Goal: Task Accomplishment & Management: Manage account settings

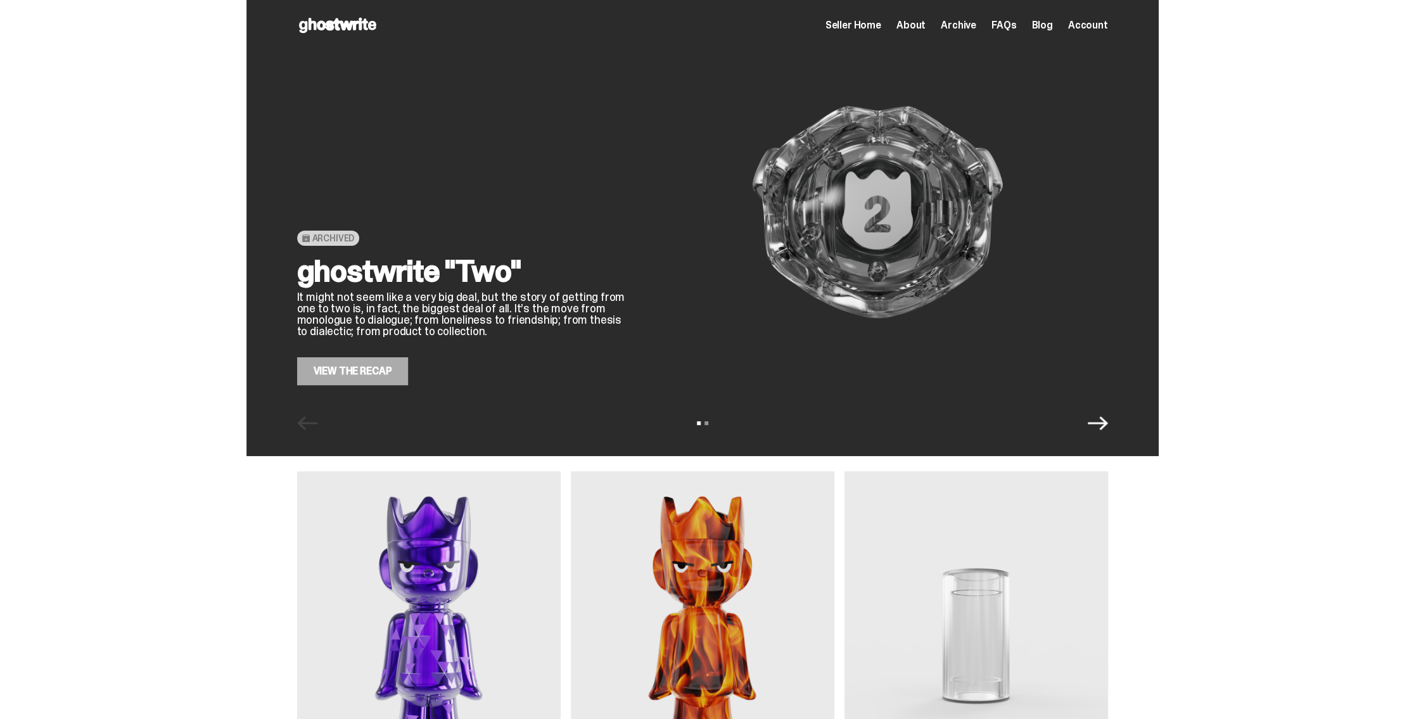
click at [394, 373] on link "View the Recap" at bounding box center [353, 371] width 112 height 28
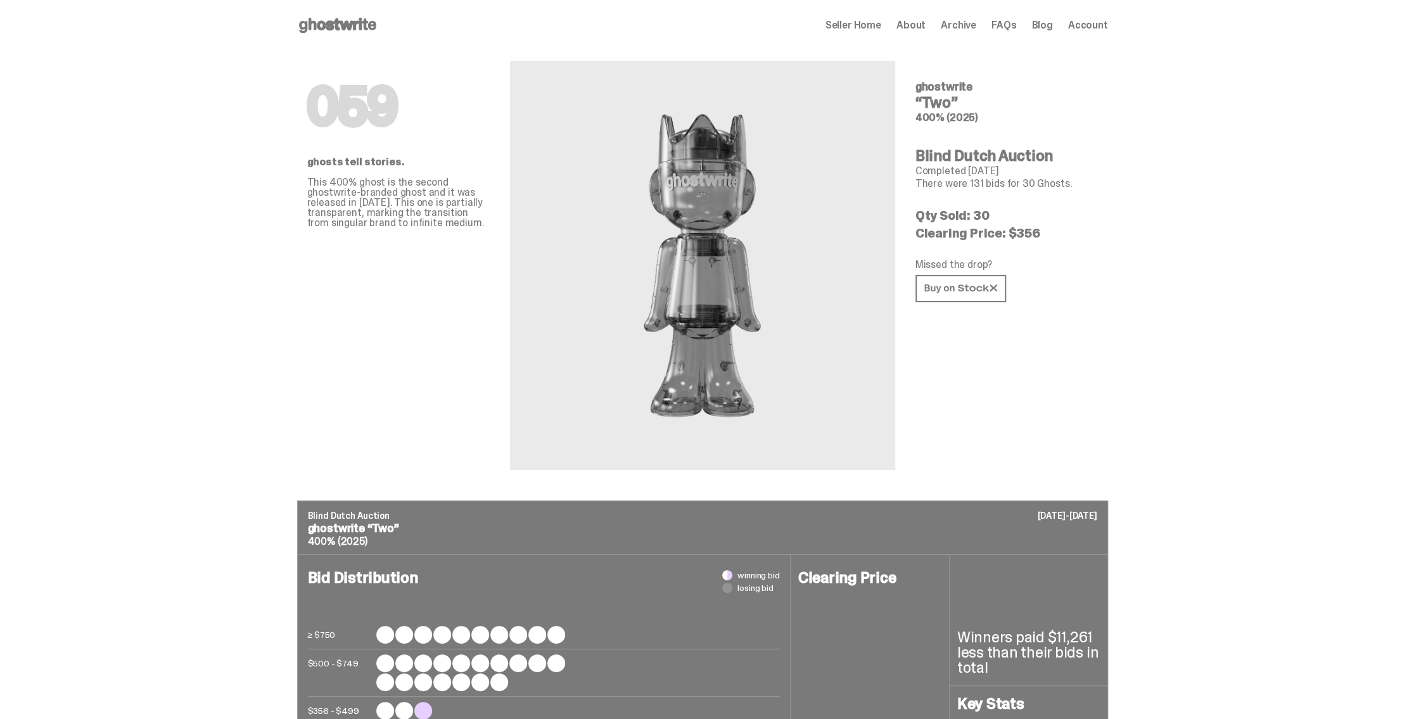
click at [879, 22] on span "Seller Home" at bounding box center [854, 25] width 56 height 10
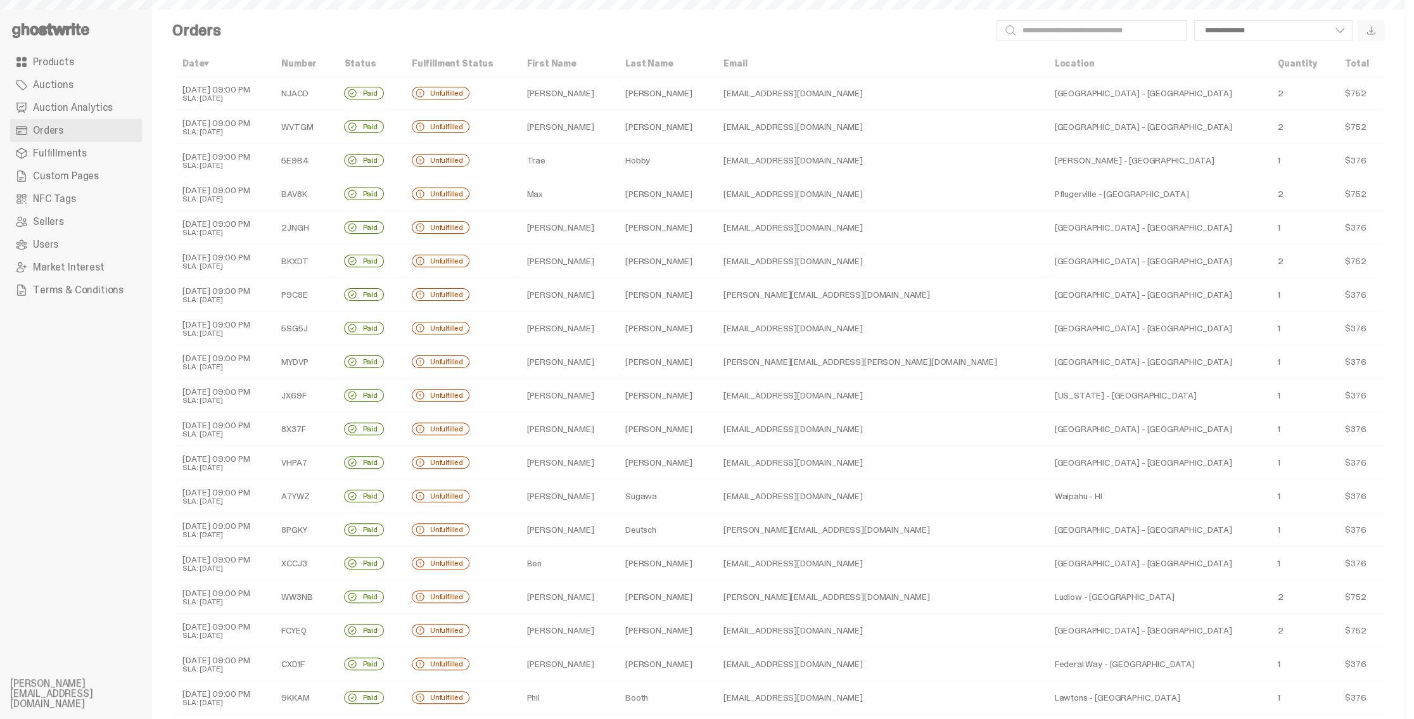
select select
click at [334, 91] on td "NJACD" at bounding box center [302, 94] width 63 height 34
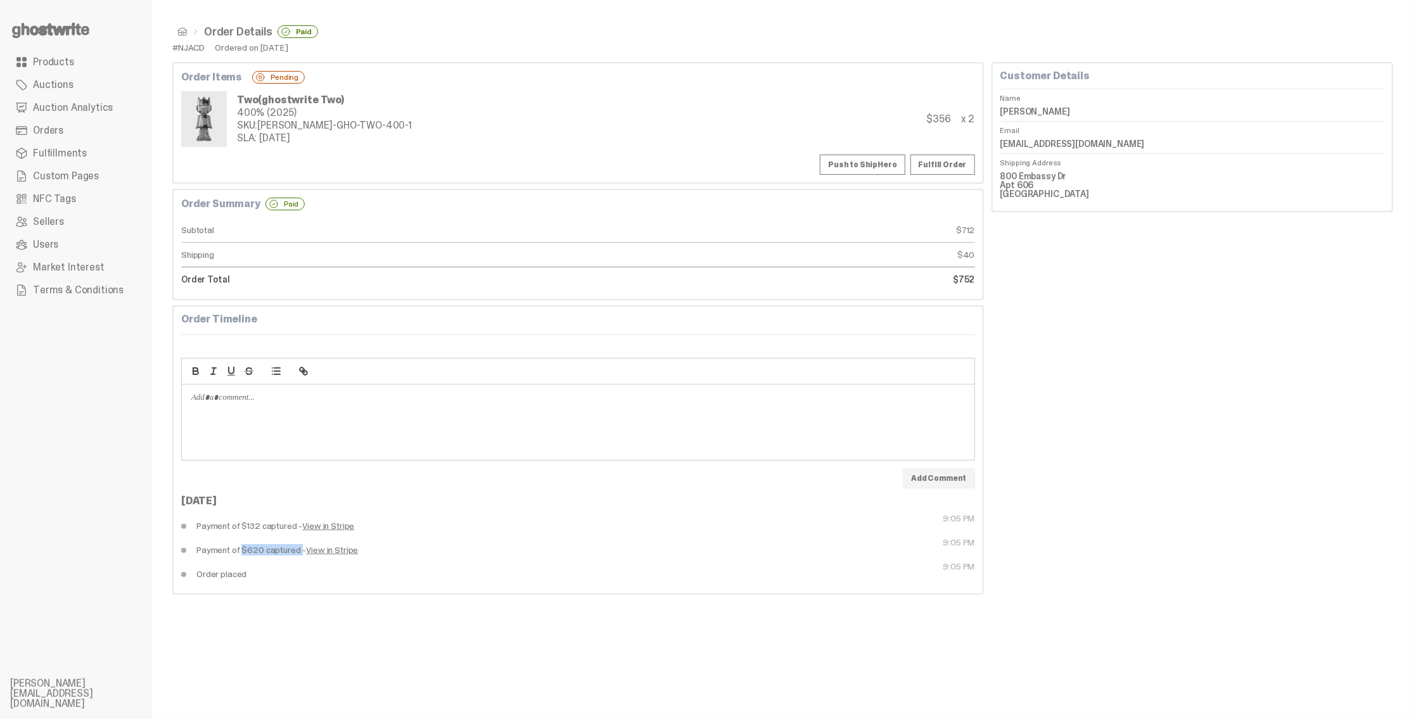
drag, startPoint x: 231, startPoint y: 554, endPoint x: 283, endPoint y: 556, distance: 52.0
click at [283, 555] on dd "Payment of $620 captured - View in Stripe" at bounding box center [379, 550] width 397 height 24
click at [282, 556] on dd "Payment of $620 captured - View in Stripe" at bounding box center [379, 550] width 397 height 24
drag, startPoint x: 221, startPoint y: 528, endPoint x: 274, endPoint y: 532, distance: 53.3
click at [272, 532] on dd "Payment of $132 captured - View in Stripe" at bounding box center [379, 526] width 397 height 24
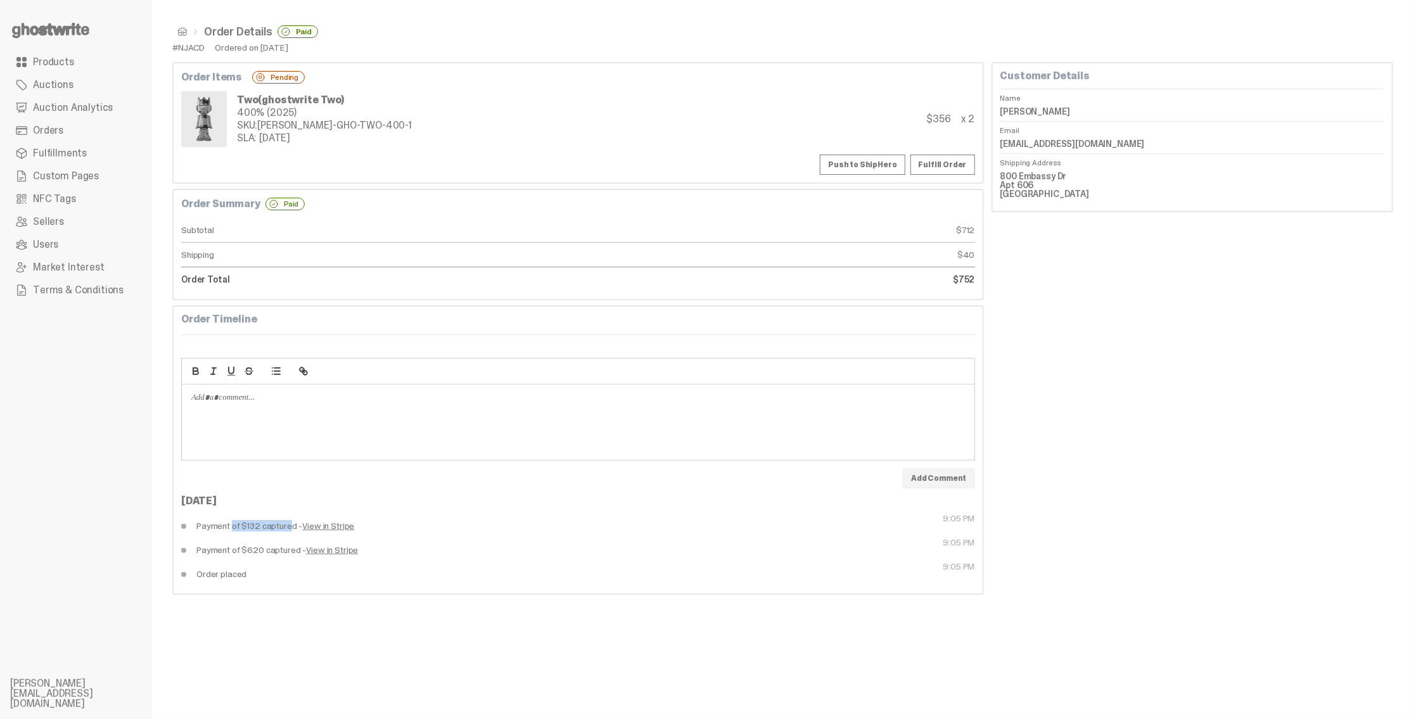
click at [272, 530] on dd "Payment of $132 captured - View in Stripe" at bounding box center [379, 526] width 397 height 24
click at [245, 528] on dd "Payment of $132 captured - View in Stripe" at bounding box center [379, 526] width 397 height 24
drag, startPoint x: 208, startPoint y: 577, endPoint x: 236, endPoint y: 579, distance: 27.3
click at [233, 579] on dd "Order placed" at bounding box center [379, 574] width 397 height 24
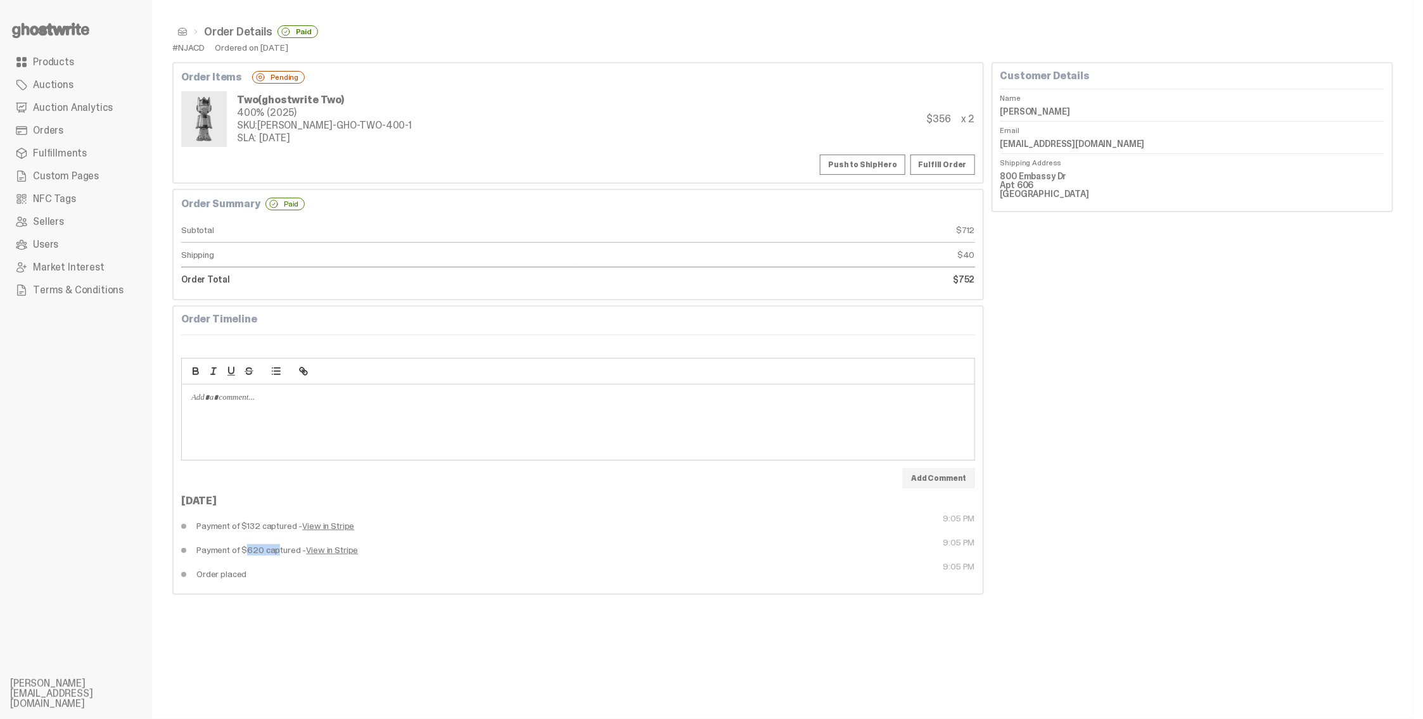
drag, startPoint x: 235, startPoint y: 551, endPoint x: 264, endPoint y: 551, distance: 28.5
click at [261, 551] on dd "Payment of $620 captured - View in Stripe" at bounding box center [379, 550] width 397 height 24
drag, startPoint x: 242, startPoint y: 530, endPoint x: 267, endPoint y: 528, distance: 24.8
click at [267, 528] on dd "Payment of $132 captured - View in Stripe" at bounding box center [379, 526] width 397 height 24
click at [266, 528] on dd "Payment of $132 captured - View in Stripe" at bounding box center [379, 526] width 397 height 24
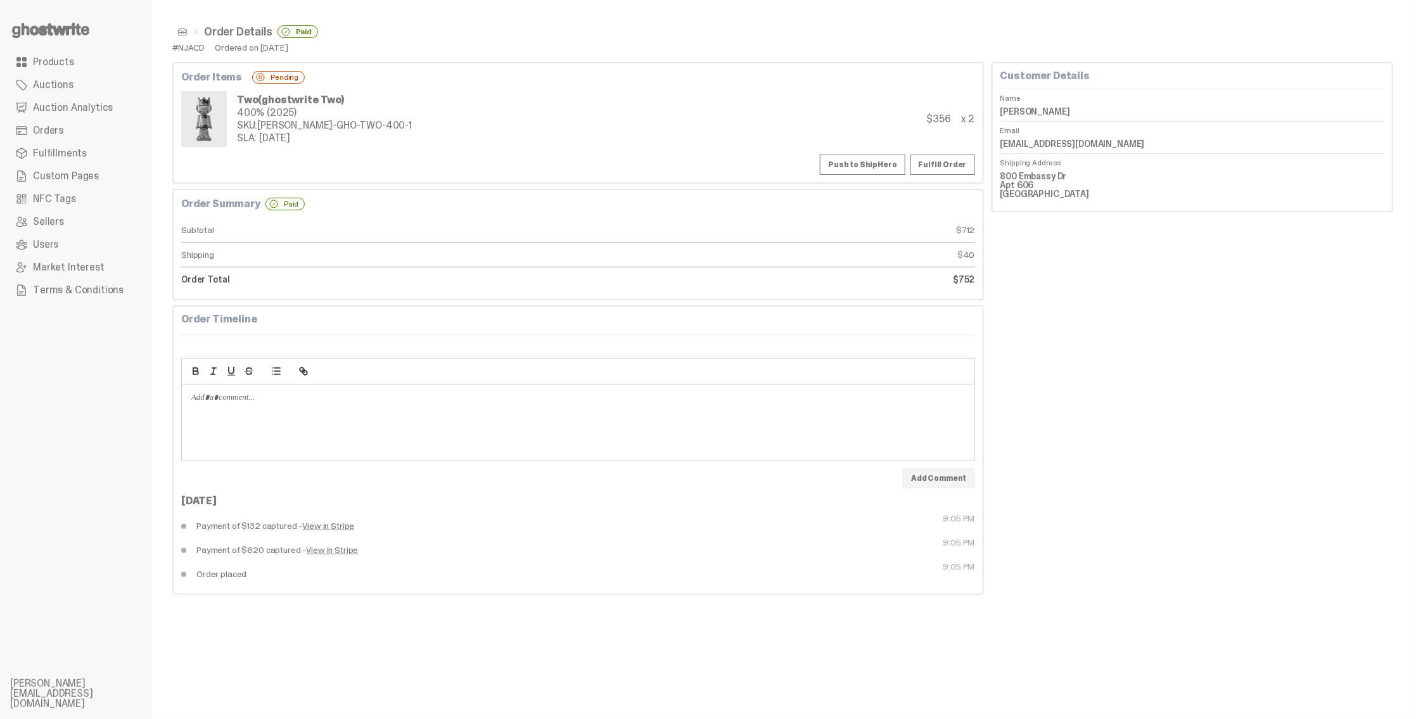
click at [266, 528] on dd "Payment of $132 captured - View in Stripe" at bounding box center [379, 526] width 397 height 24
click at [247, 527] on dd "Payment of $132 captured - View in Stripe" at bounding box center [379, 526] width 397 height 24
click at [350, 632] on div "Order Details Paid #NJACD Ordered on Sep 05, 2025 Order Items Pending Two (ghos…" at bounding box center [783, 359] width 1262 height 719
click at [1013, 179] on dd "800 Embassy Dr Apt 606 Austin TX 78702" at bounding box center [1193, 185] width 384 height 37
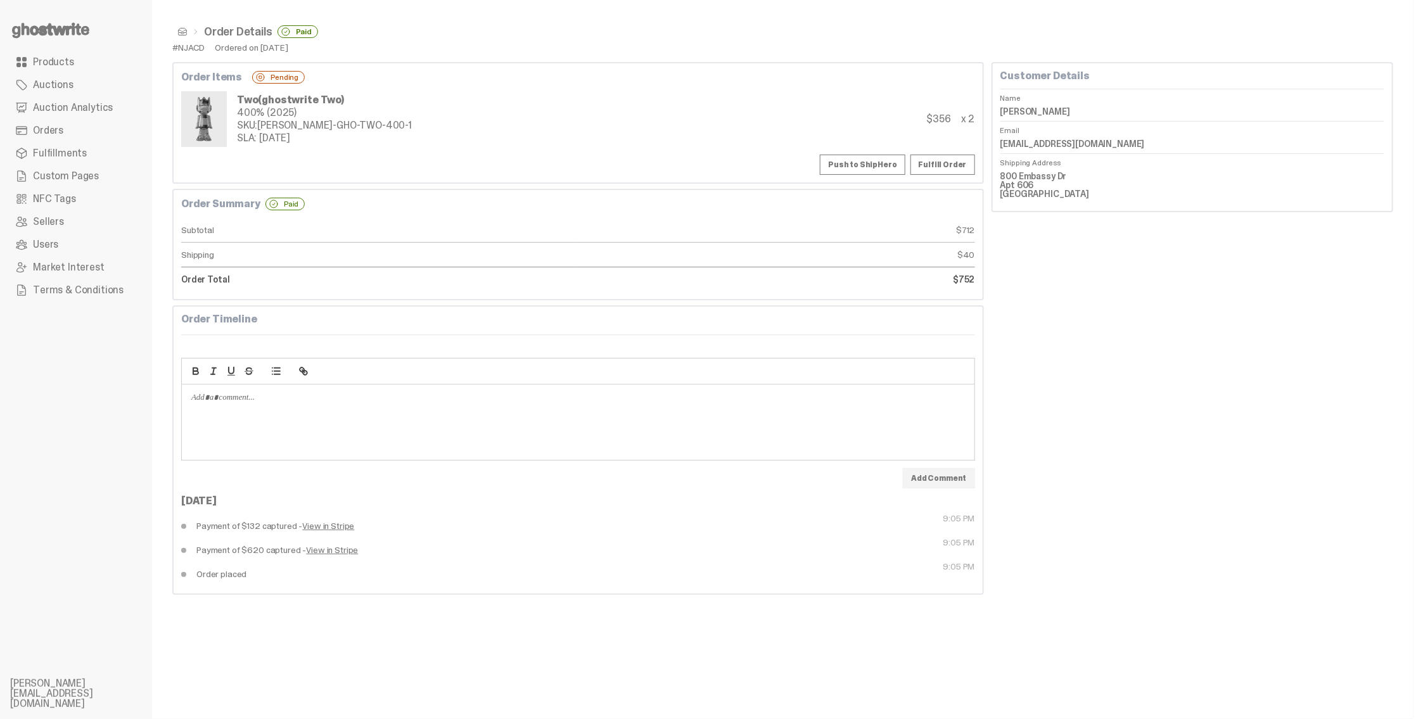
click at [1013, 179] on dd "800 Embassy Dr Apt 606 Austin TX 78702" at bounding box center [1193, 185] width 384 height 37
click at [1023, 178] on dd "800 Embassy Dr Apt 606 Austin TX 78702" at bounding box center [1193, 185] width 384 height 37
click at [1023, 171] on dd "800 Embassy Dr Apt 606 Austin TX 78702" at bounding box center [1193, 185] width 384 height 37
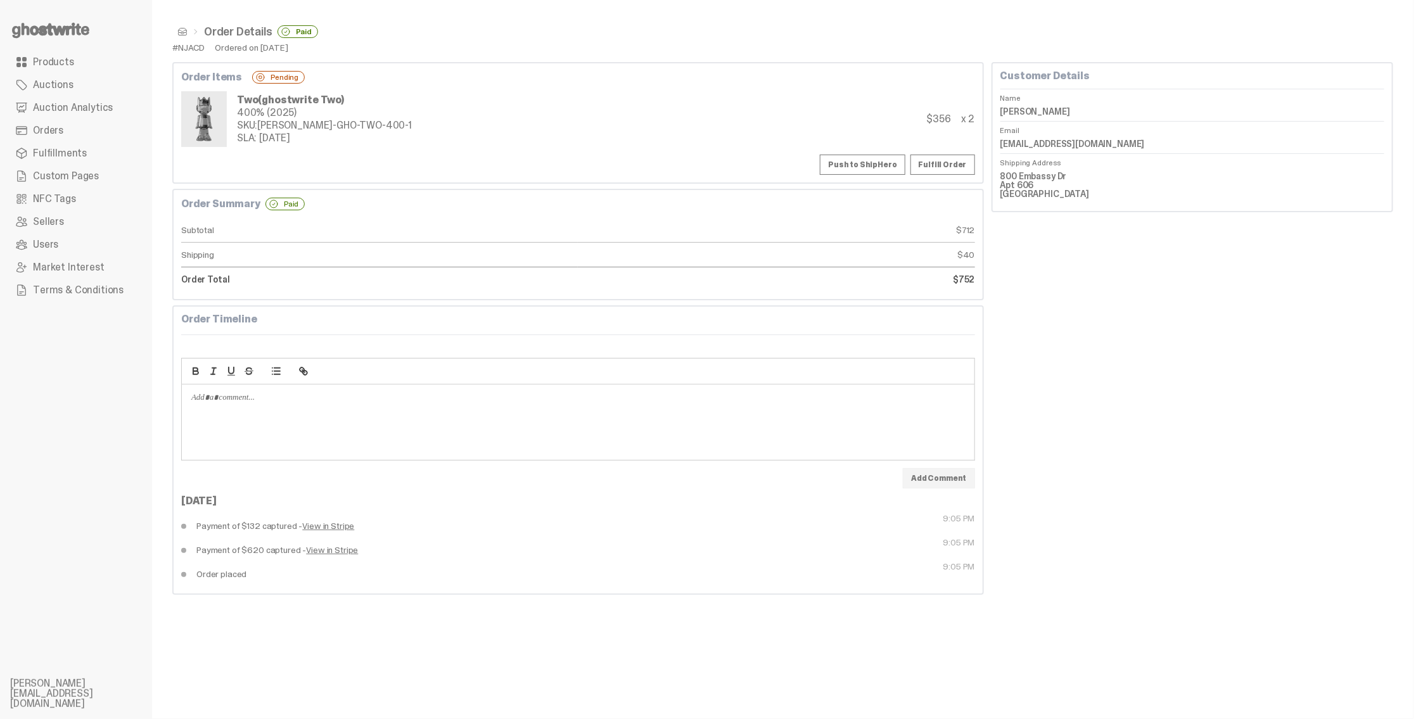
click at [1023, 171] on dd "800 Embassy Dr Apt 606 Austin TX 78702" at bounding box center [1193, 185] width 384 height 37
click at [1022, 184] on dd "800 Embassy Dr Apt 606 Austin TX 78702" at bounding box center [1193, 185] width 384 height 37
click at [1025, 190] on dd "800 Embassy Dr Apt 606 Austin TX 78702" at bounding box center [1193, 185] width 384 height 37
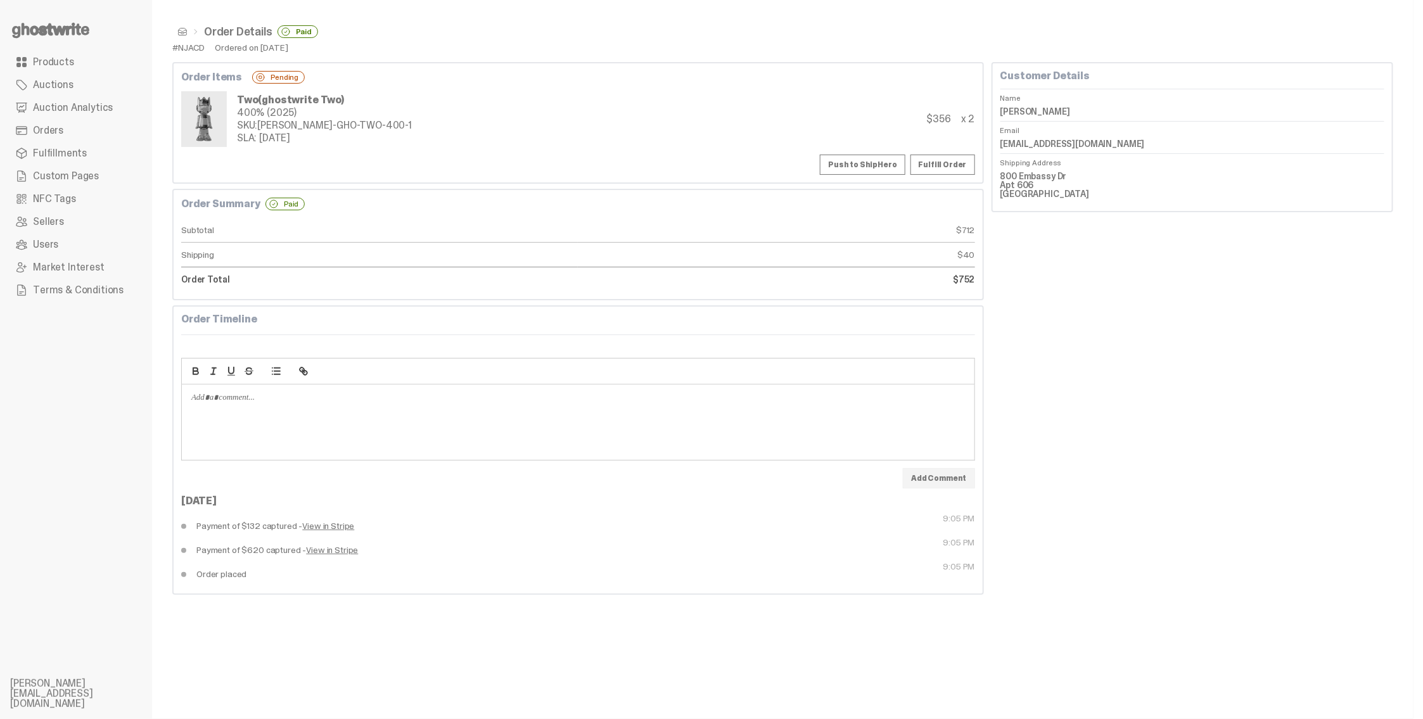
click at [1025, 190] on dd "800 Embassy Dr Apt 606 Austin TX 78702" at bounding box center [1193, 185] width 384 height 37
click at [1024, 183] on dd "800 Embassy Dr Apt 606 Austin TX 78702" at bounding box center [1193, 185] width 384 height 37
click at [277, 130] on div "SKU: TY-GH-GHO-TWO-400-1" at bounding box center [324, 125] width 175 height 10
click at [278, 133] on div "SLA: 09-08-25" at bounding box center [324, 138] width 175 height 10
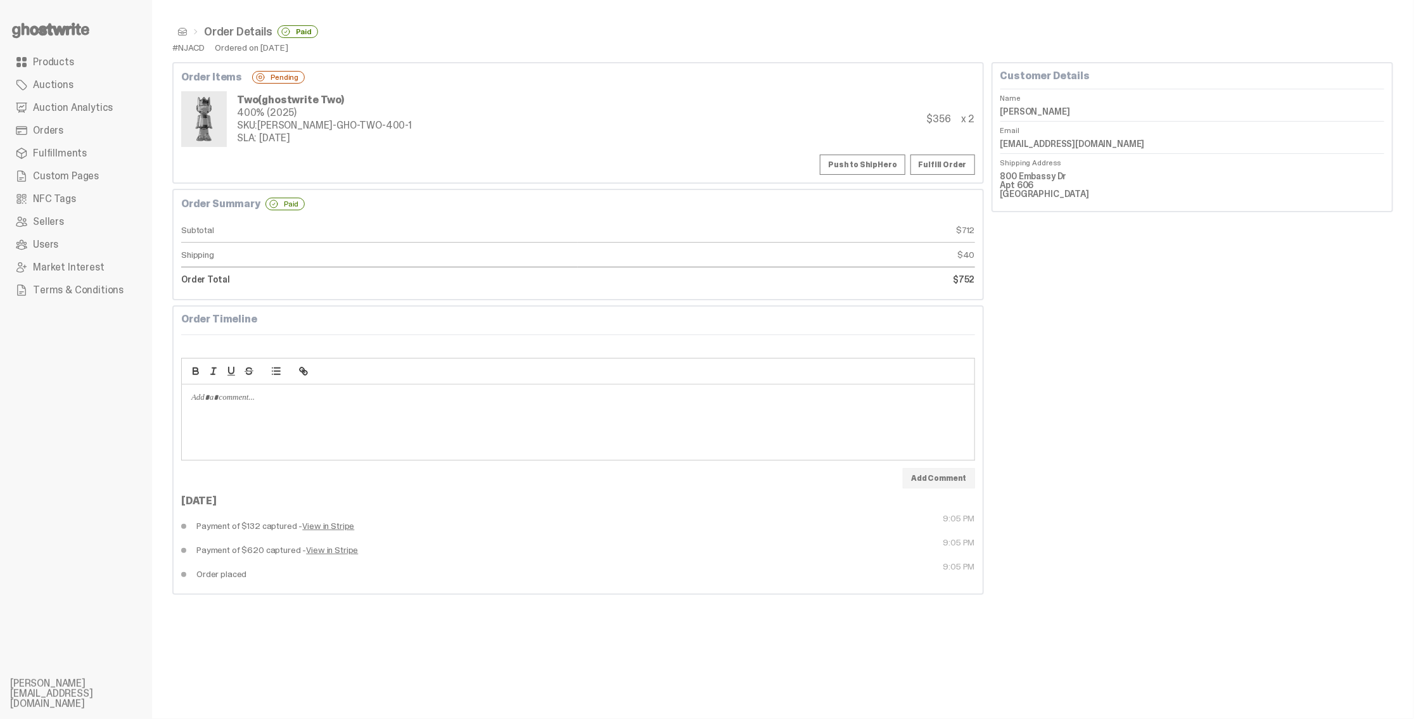
click at [271, 125] on div "SKU: TY-GH-GHO-TWO-400-1" at bounding box center [324, 125] width 175 height 10
click at [272, 125] on div "SKU: TY-GH-GHO-TWO-400-1" at bounding box center [324, 125] width 175 height 10
drag, startPoint x: 362, startPoint y: 180, endPoint x: 390, endPoint y: 188, distance: 29.7
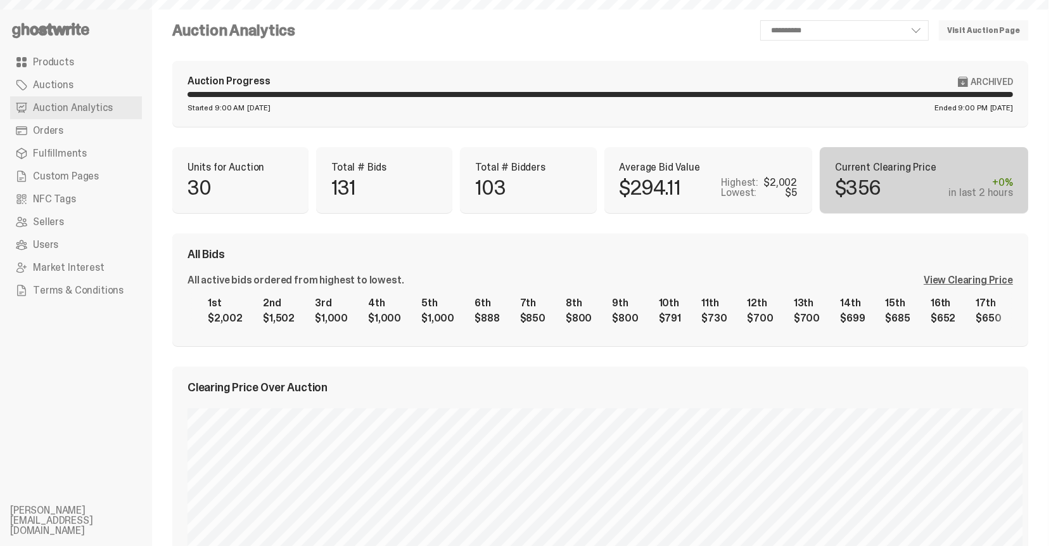
select select "**"
click at [987, 288] on div "All active bids ordered from highest to lowest. View Clearing Price 1st $2,002 …" at bounding box center [601, 303] width 826 height 56
click at [988, 281] on div "View Clearing Price" at bounding box center [968, 280] width 89 height 10
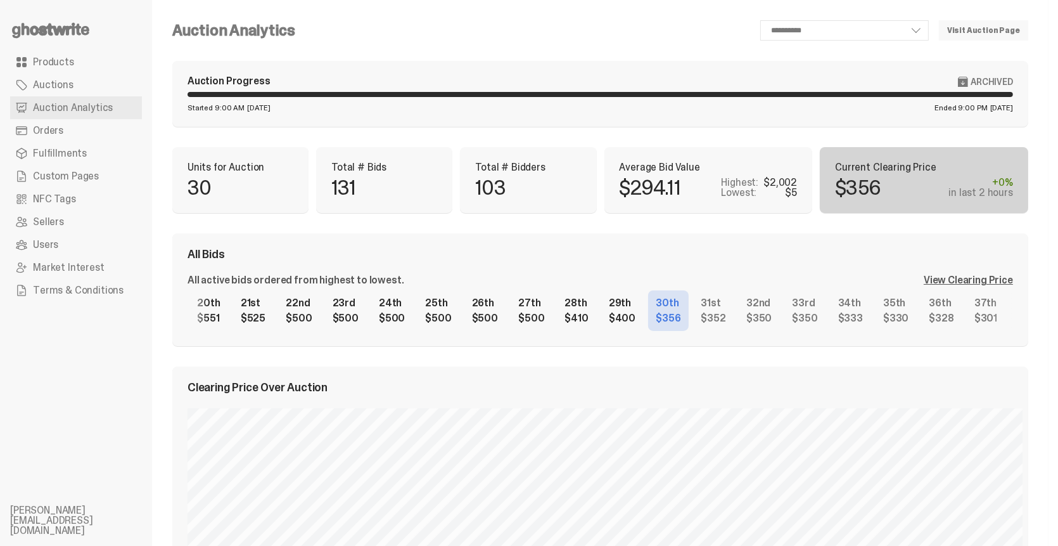
scroll to position [0, 929]
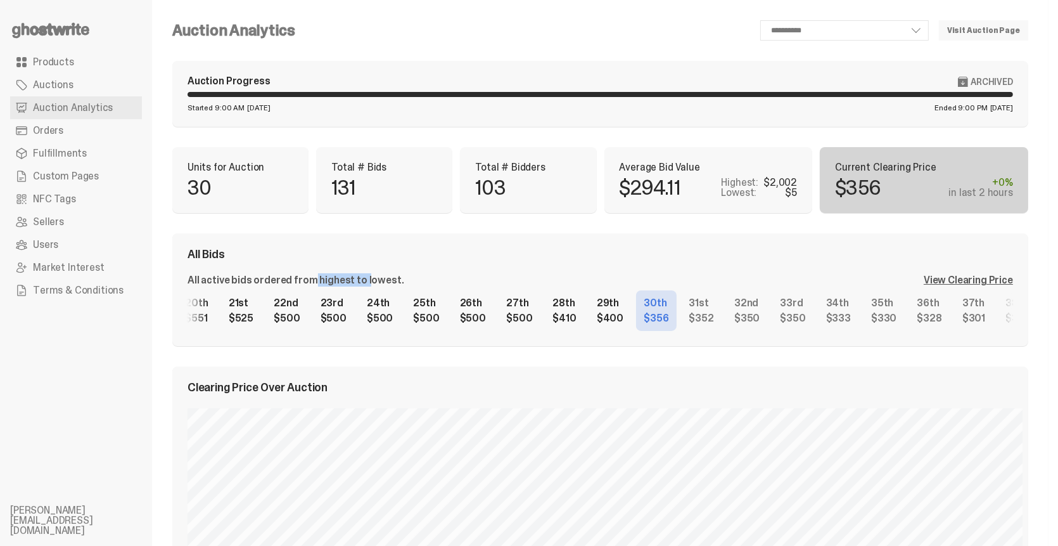
drag, startPoint x: 329, startPoint y: 275, endPoint x: 341, endPoint y: 279, distance: 12.6
click at [338, 276] on div "All active bids ordered from highest to lowest." at bounding box center [296, 280] width 216 height 10
click at [341, 279] on div "All active bids ordered from highest to lowest." at bounding box center [296, 280] width 216 height 10
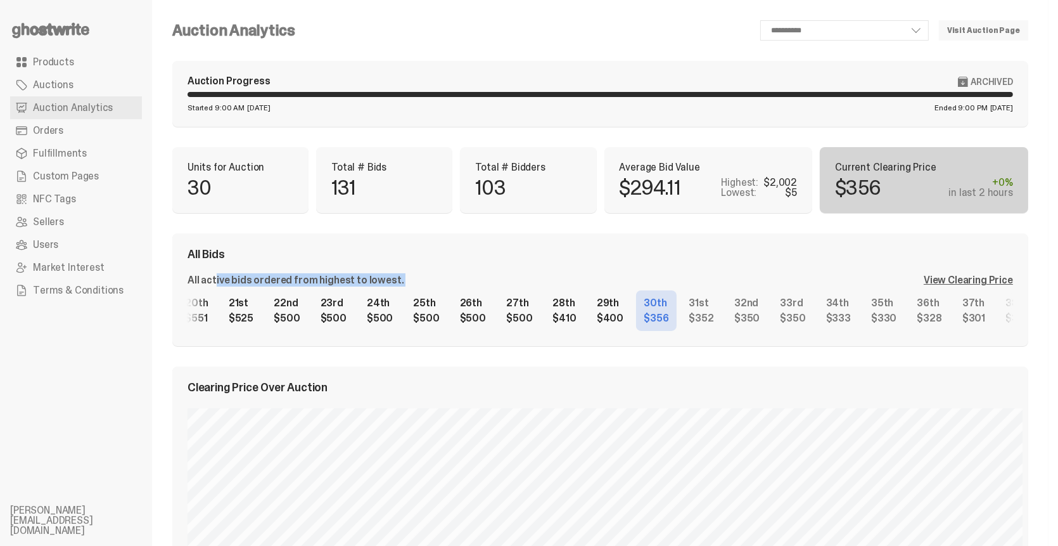
click at [322, 279] on div "All active bids ordered from highest to lowest." at bounding box center [296, 280] width 216 height 10
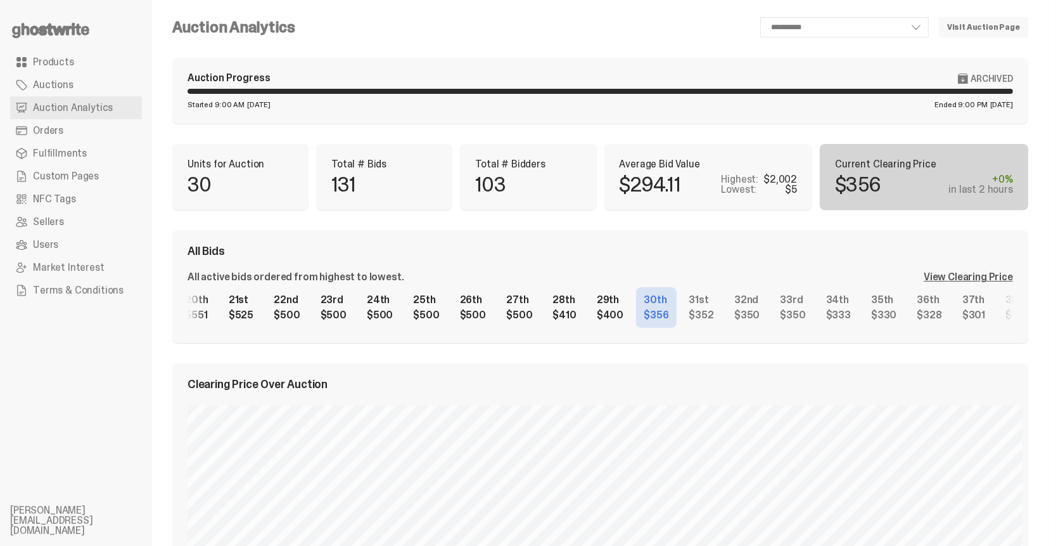
scroll to position [0, 0]
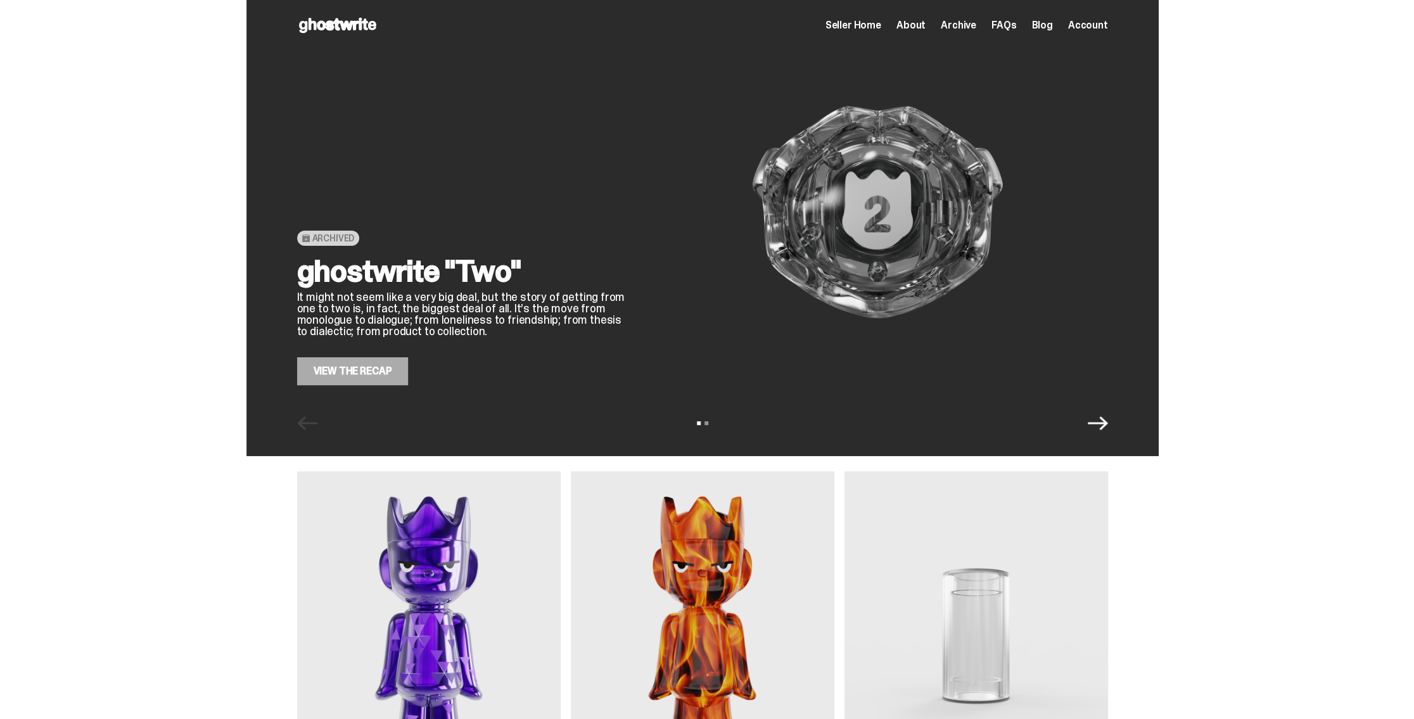
click at [961, 22] on span "Archive" at bounding box center [958, 25] width 35 height 10
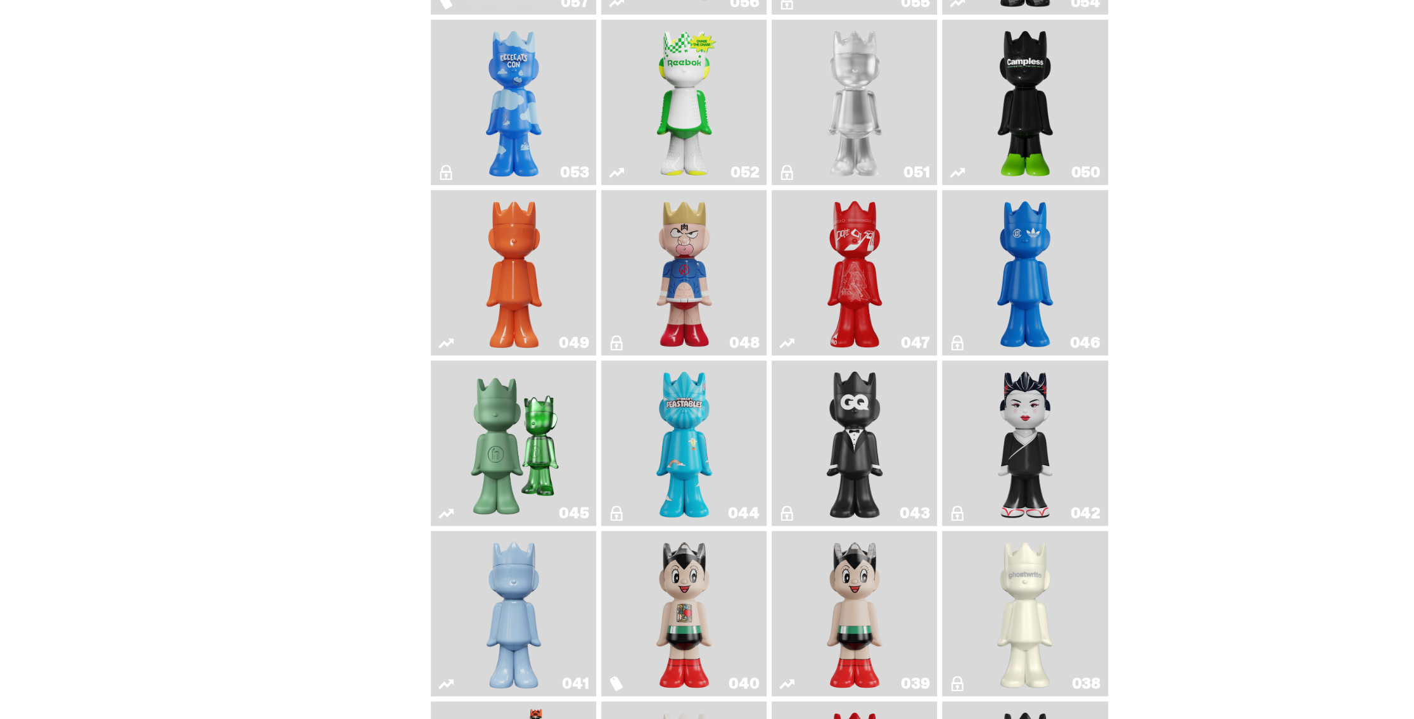
scroll to position [452, 0]
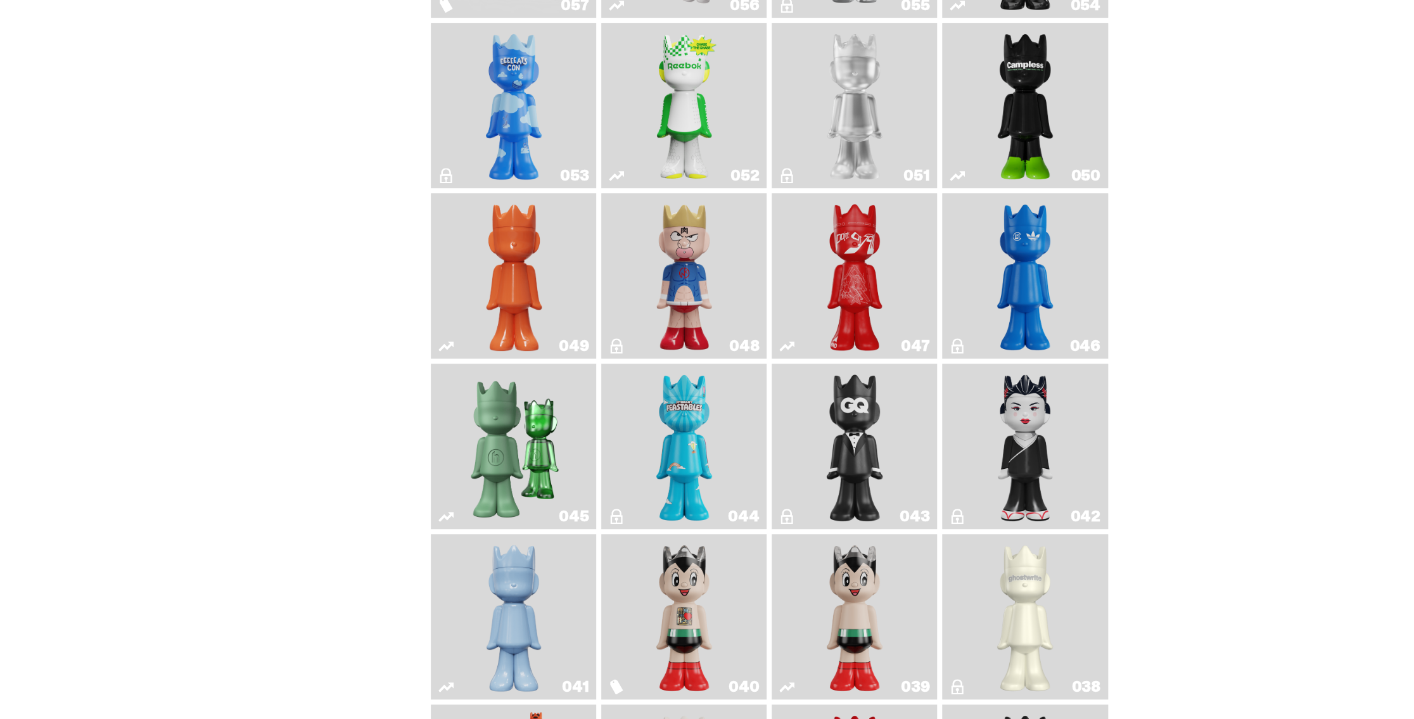
click at [507, 264] on img "Schrödinger's ghost: Orange Vibe" at bounding box center [513, 275] width 67 height 155
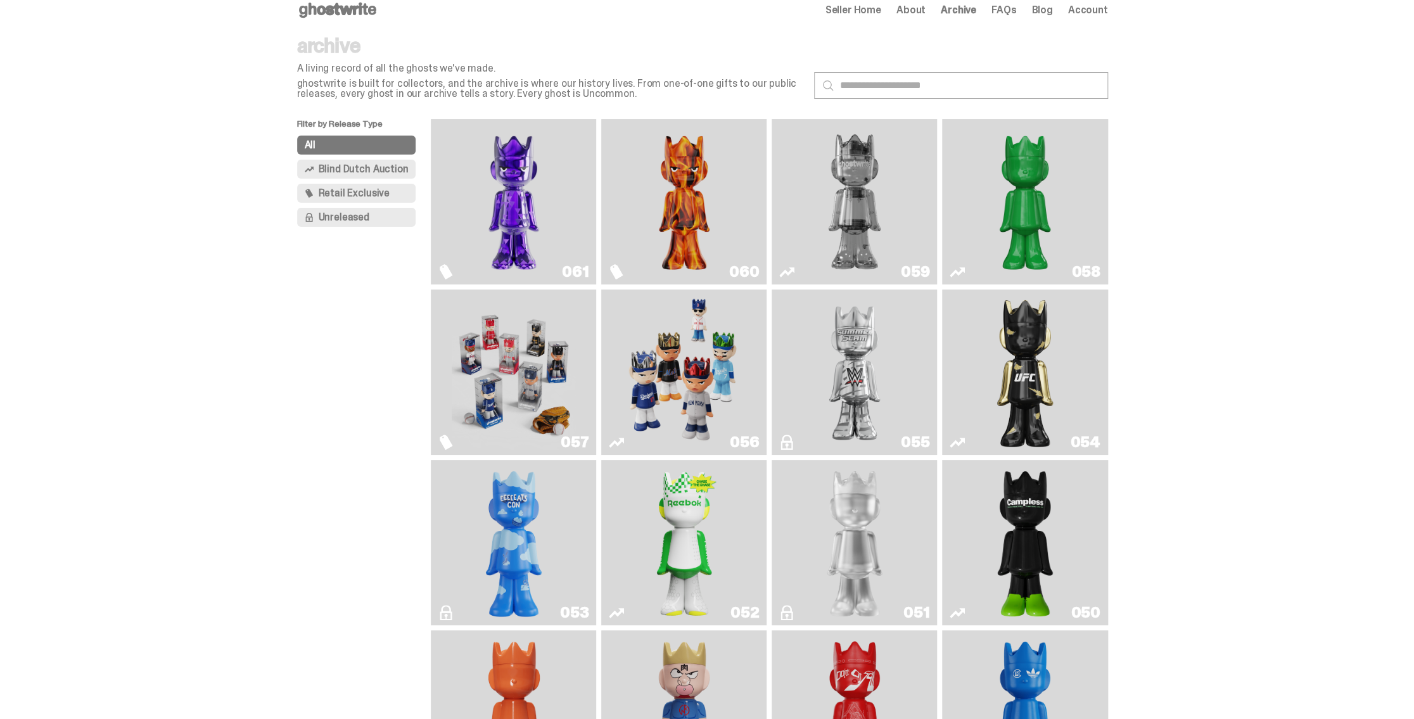
scroll to position [9, 0]
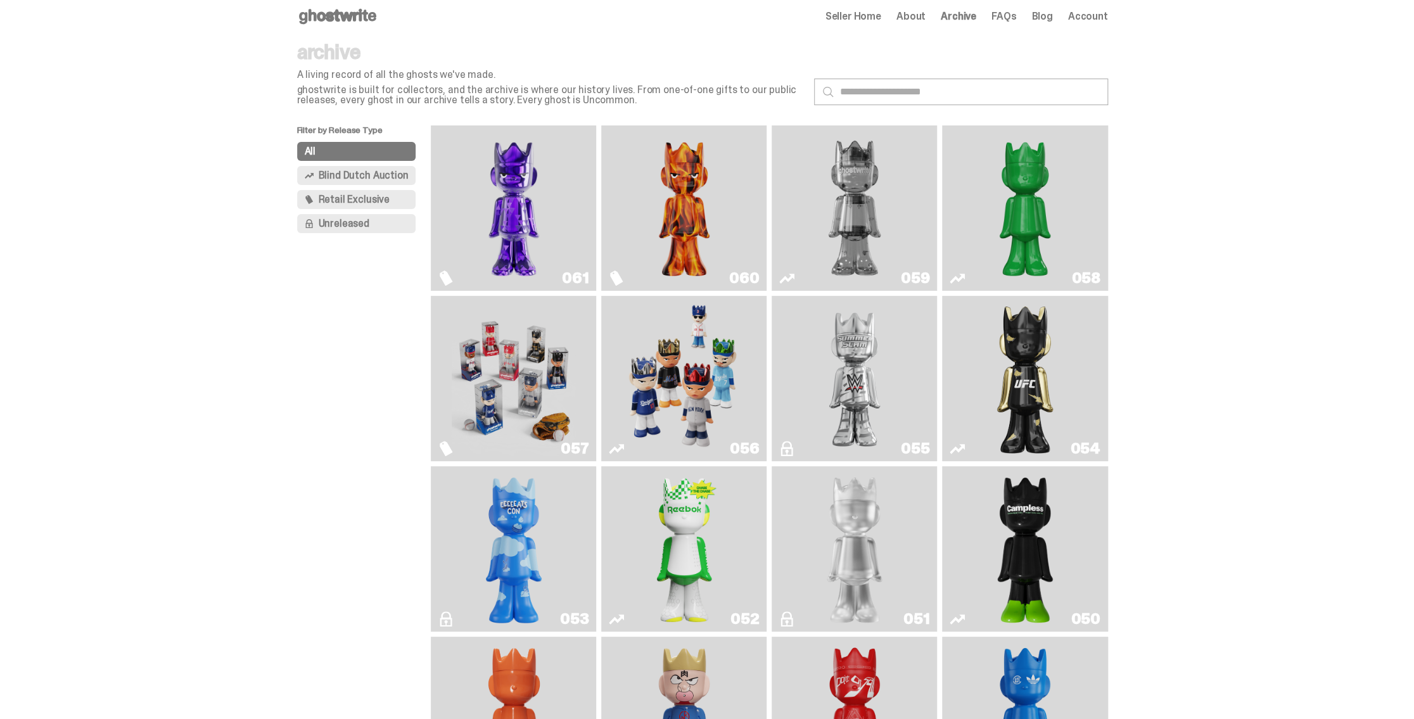
click at [515, 204] on img "Fantasy" at bounding box center [514, 208] width 124 height 155
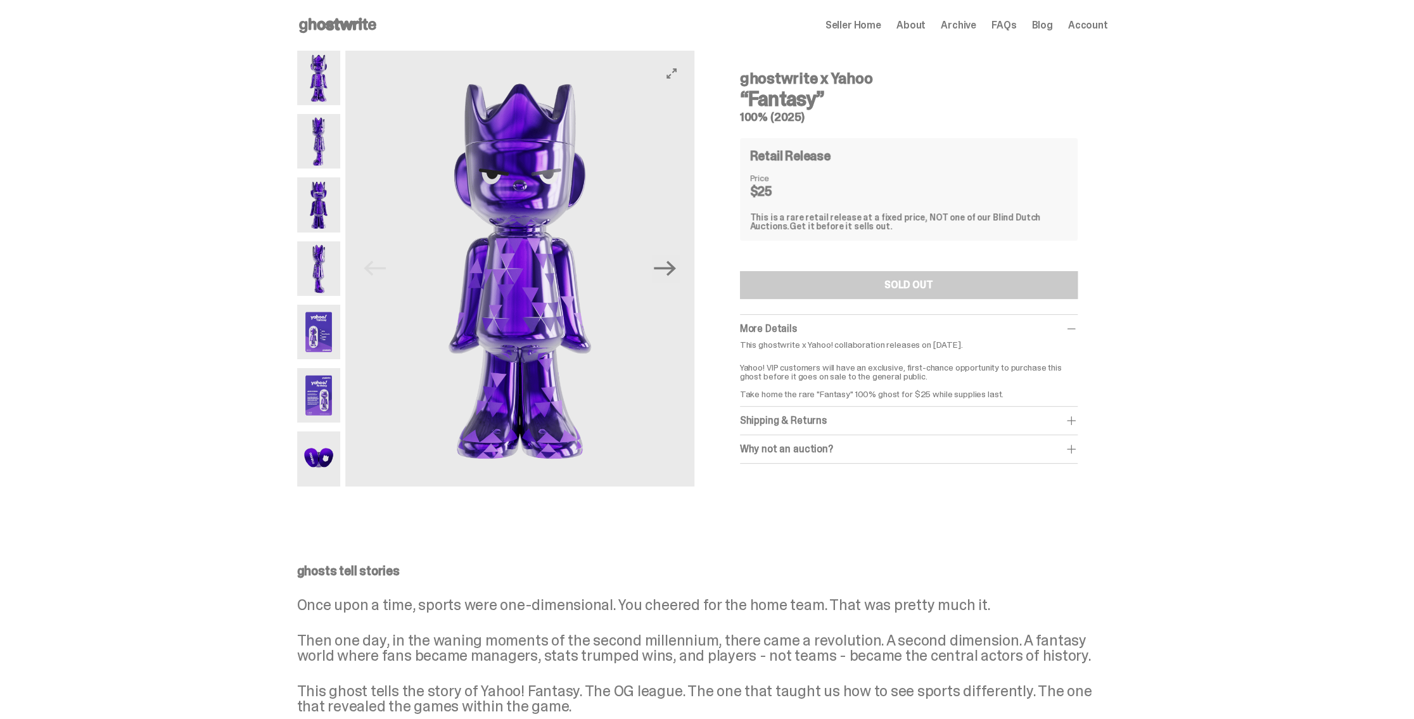
drag, startPoint x: 385, startPoint y: 352, endPoint x: 390, endPoint y: 348, distance: 6.9
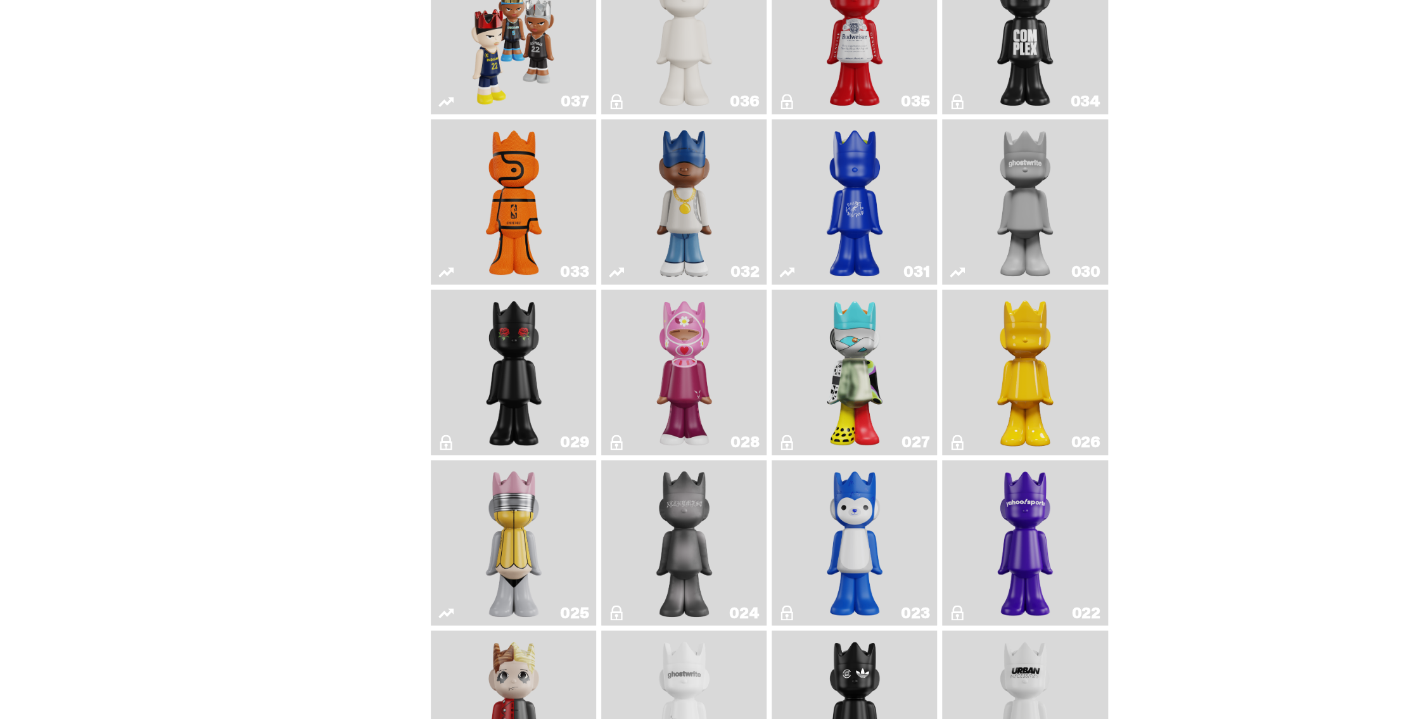
scroll to position [1192, 0]
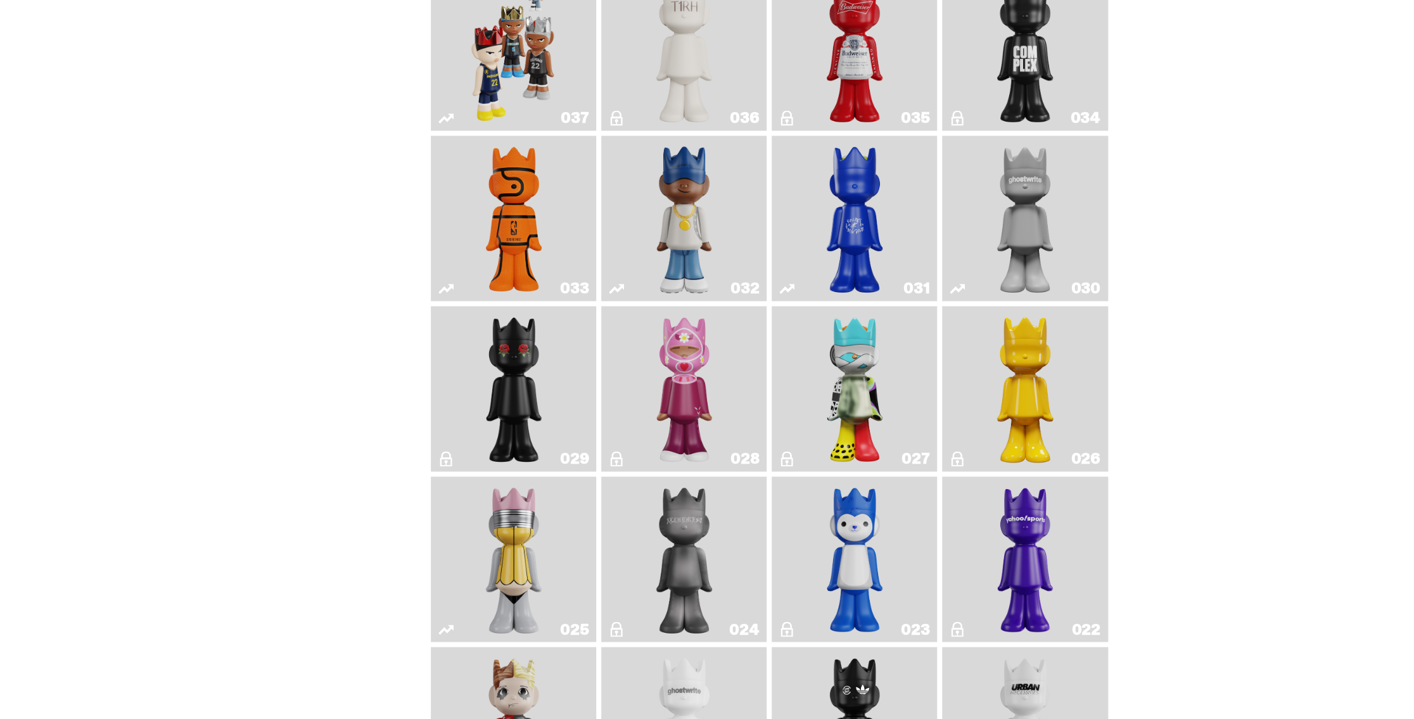
click at [1044, 212] on img "One" at bounding box center [1025, 218] width 87 height 155
